Goal: Feedback & Contribution: Leave review/rating

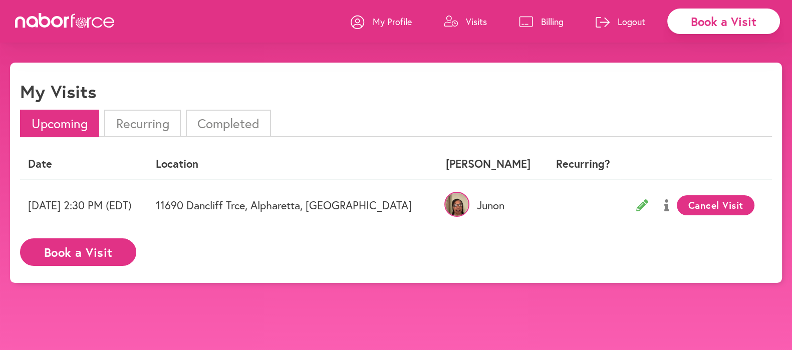
click at [226, 121] on li "Completed" at bounding box center [228, 124] width 85 height 28
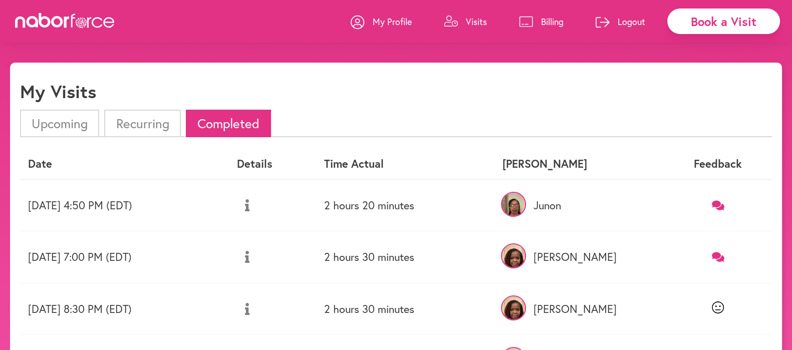
click at [713, 204] on icon at bounding box center [718, 205] width 13 height 10
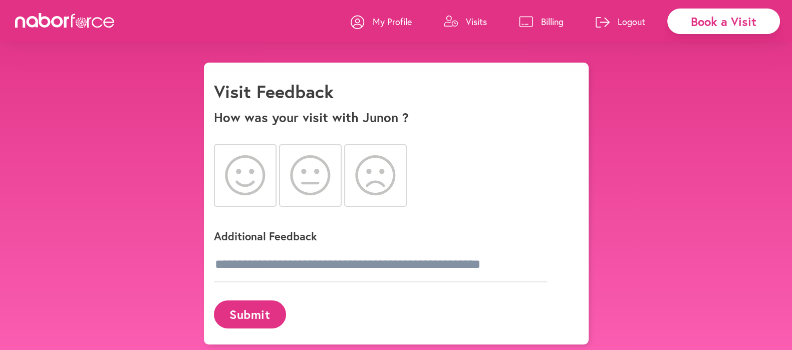
click at [243, 178] on icon at bounding box center [245, 175] width 41 height 40
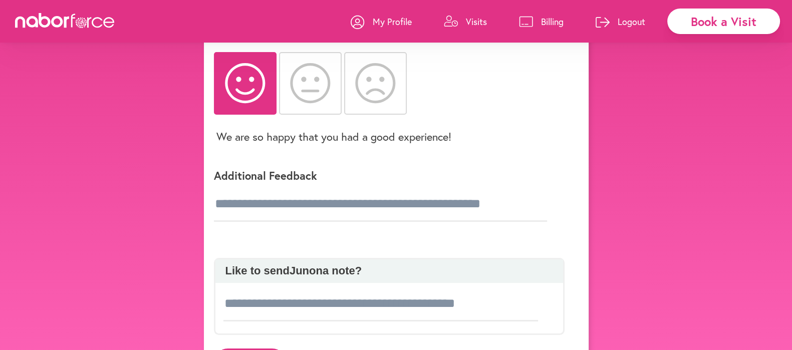
scroll to position [142, 0]
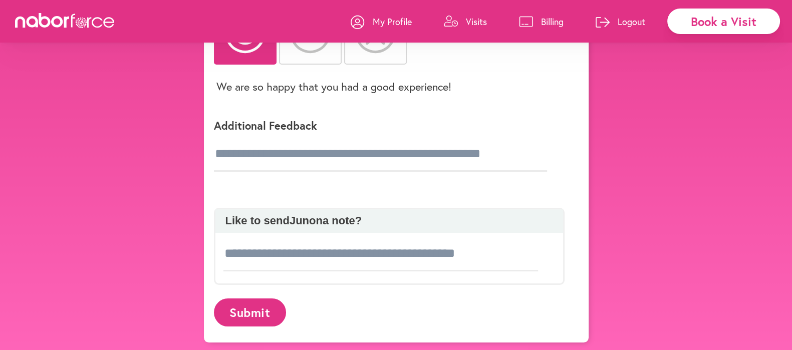
click at [250, 312] on button "Submit" at bounding box center [250, 313] width 72 height 28
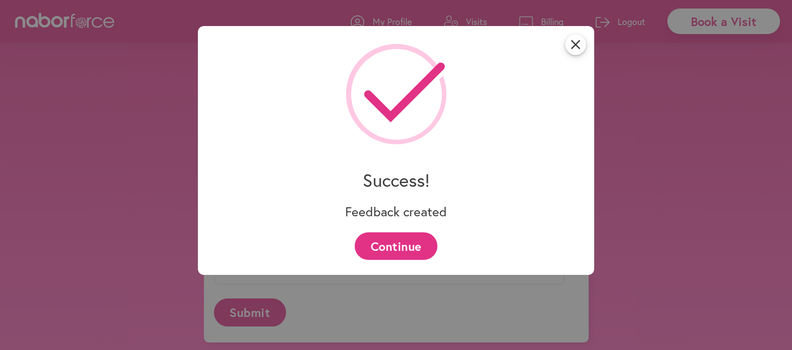
click at [406, 248] on button "Continue" at bounding box center [396, 246] width 83 height 28
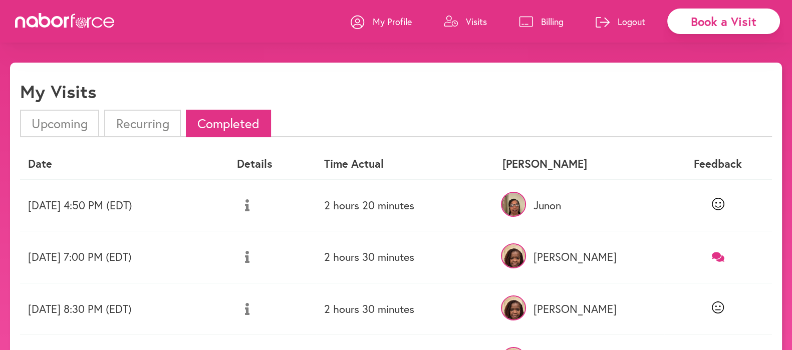
click at [548, 20] on p "Billing" at bounding box center [552, 22] width 23 height 12
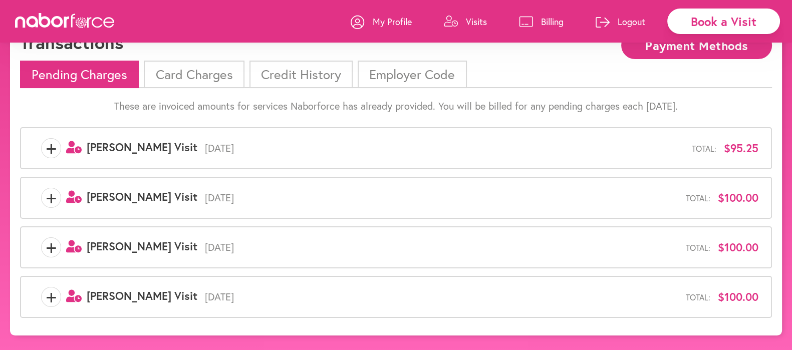
scroll to position [40, 0]
